Goal: Find specific page/section: Find specific page/section

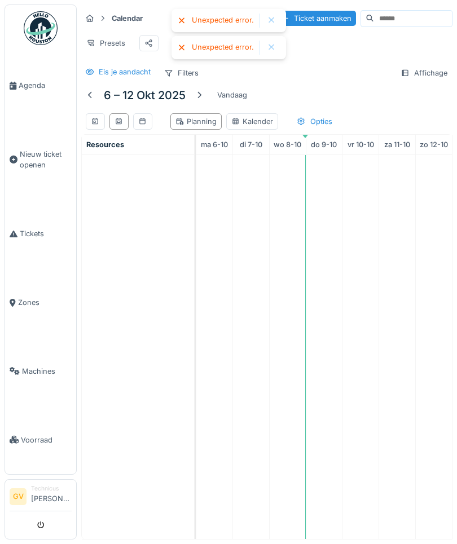
click at [270, 24] on div at bounding box center [271, 21] width 9 height 10
click at [268, 22] on div at bounding box center [271, 21] width 9 height 10
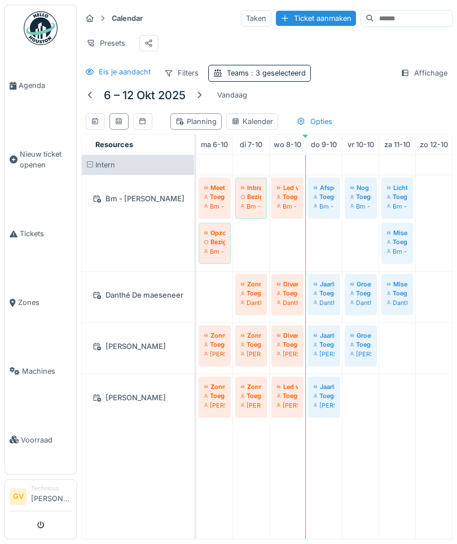
click at [353, 457] on td at bounding box center [360, 347] width 37 height 384
click at [196, 96] on div at bounding box center [199, 95] width 9 height 11
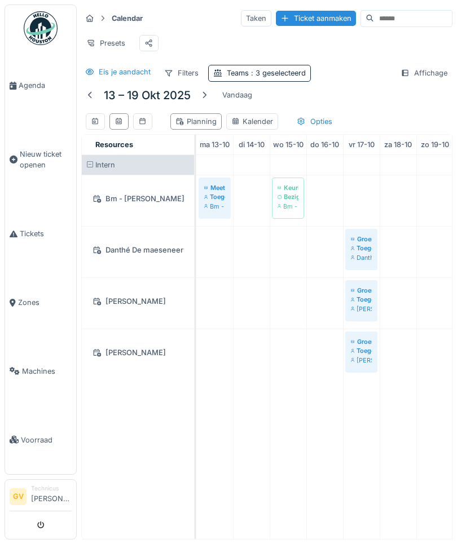
click at [371, 463] on td at bounding box center [361, 347] width 37 height 384
click at [115, 356] on div "[PERSON_NAME]" at bounding box center [138, 353] width 99 height 14
